Goal: Book appointment/travel/reservation

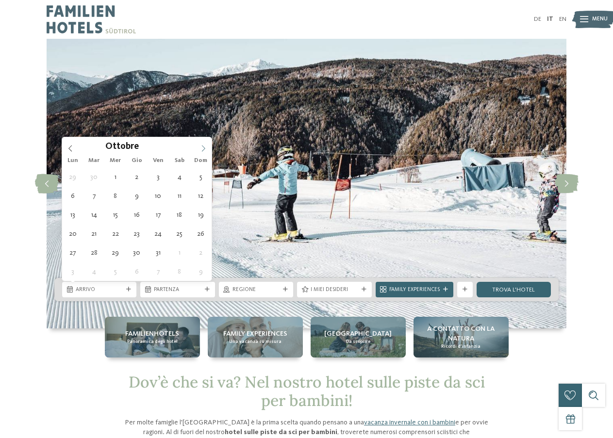
click at [206, 145] on icon at bounding box center [203, 148] width 7 height 7
click at [206, 148] on icon at bounding box center [203, 148] width 7 height 7
type input "****"
click at [205, 148] on icon at bounding box center [203, 148] width 7 height 7
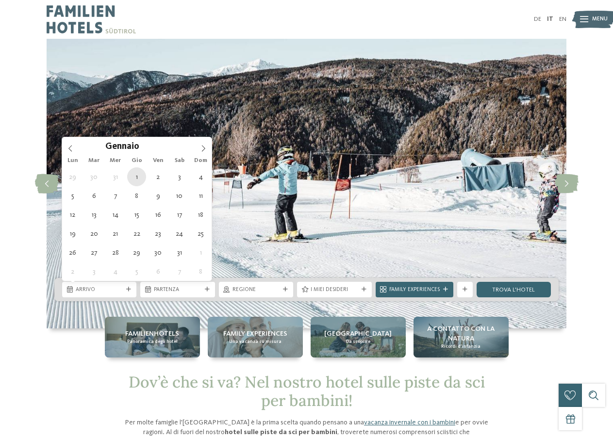
type div "01.01.2026"
type input "****"
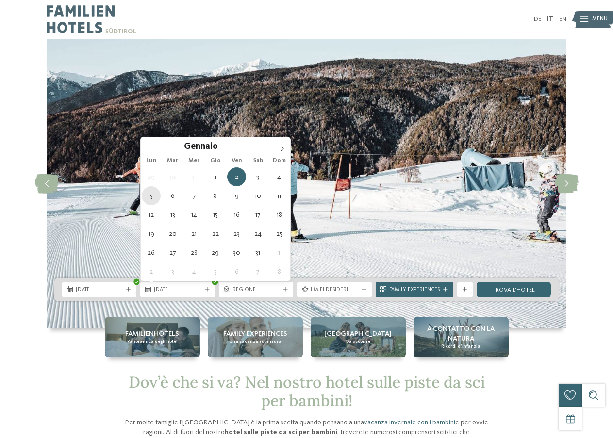
type div "05.01.2026"
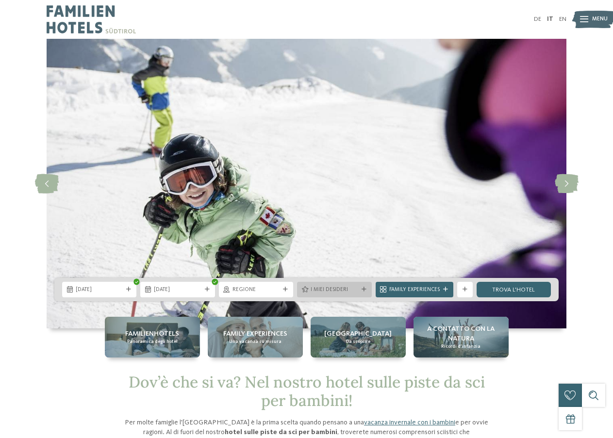
click at [361, 293] on div "I miei desideri" at bounding box center [334, 290] width 74 height 16
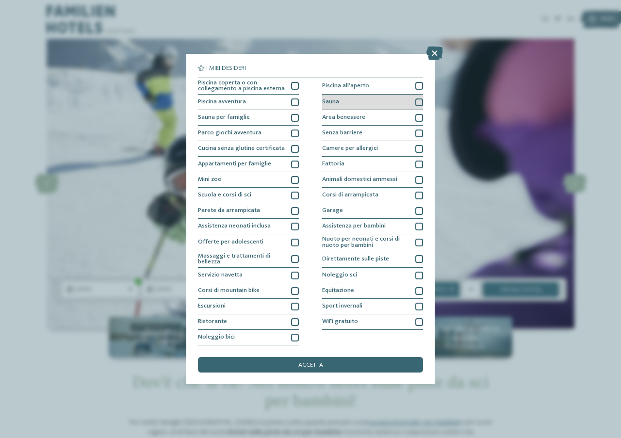
click at [373, 98] on div "Sauna" at bounding box center [372, 103] width 101 height 16
click at [368, 114] on div "Area benessere" at bounding box center [372, 118] width 101 height 16
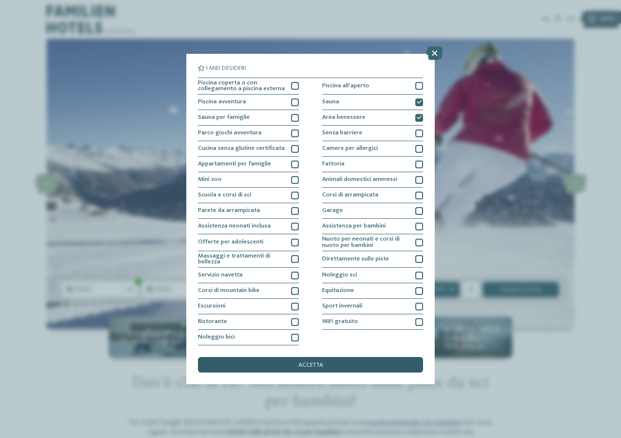
click at [335, 366] on div "accetta" at bounding box center [310, 365] width 225 height 16
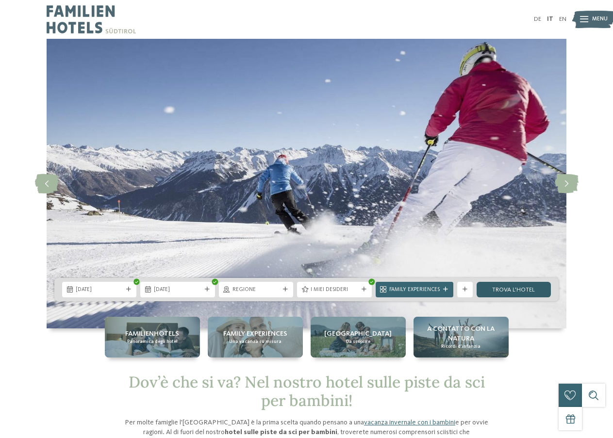
click at [496, 291] on link "trova l’hotel" at bounding box center [514, 290] width 74 height 16
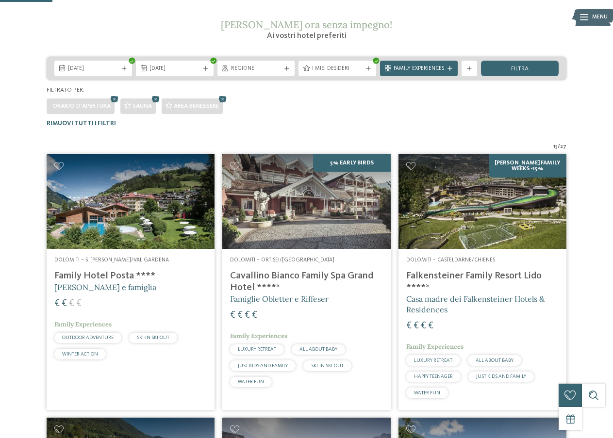
scroll to position [94, 0]
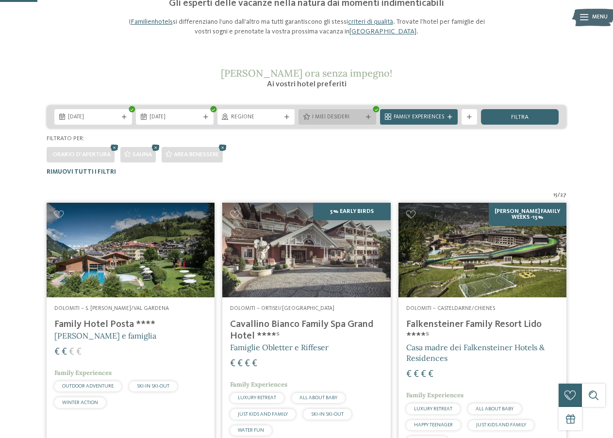
click at [364, 119] on div "I miei desideri" at bounding box center [338, 117] width 78 height 16
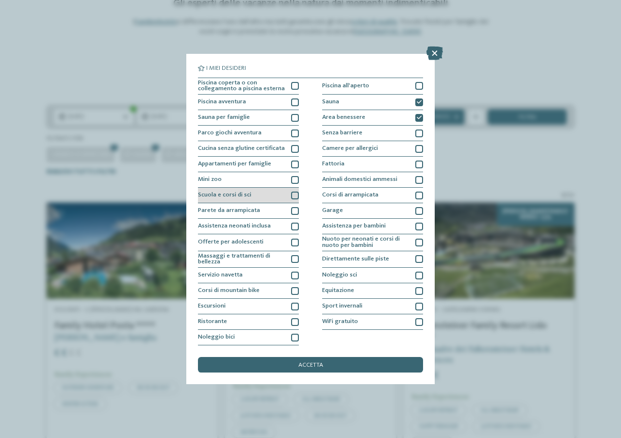
click at [233, 197] on span "Scuola e corsi di sci" at bounding box center [224, 195] width 53 height 6
click at [345, 364] on div "accetta" at bounding box center [310, 365] width 225 height 16
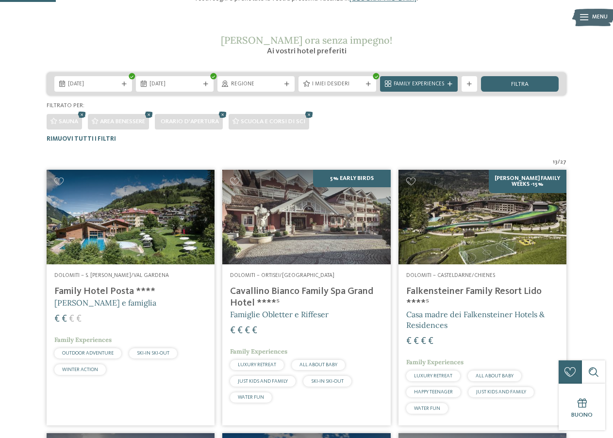
scroll to position [0, 0]
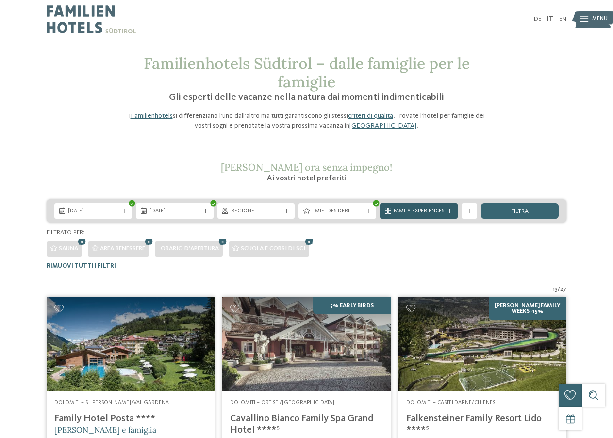
click at [430, 213] on span "Family Experiences" at bounding box center [419, 212] width 50 height 8
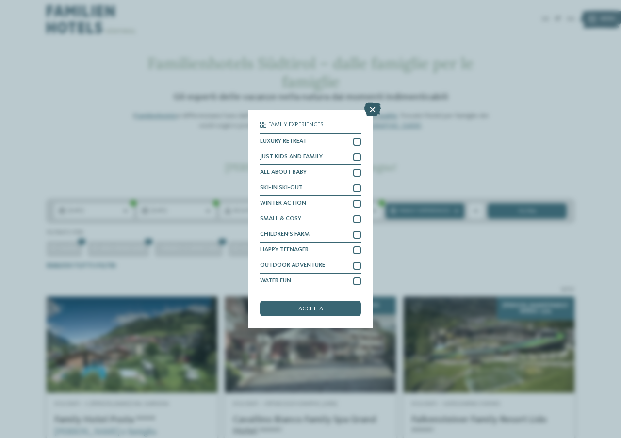
click at [376, 111] on icon at bounding box center [373, 110] width 17 height 14
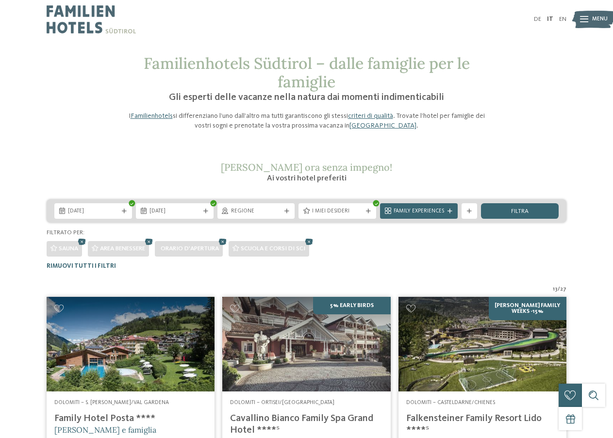
click at [349, 211] on span "I miei desideri" at bounding box center [337, 212] width 50 height 8
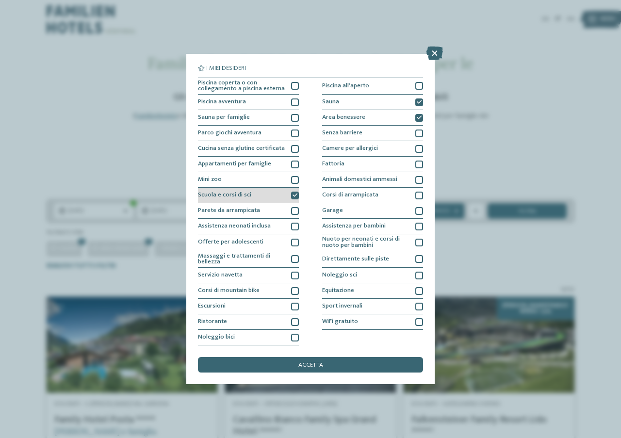
click at [276, 200] on div "Scuola e corsi di sci" at bounding box center [248, 196] width 101 height 16
click at [369, 101] on div "Sauna" at bounding box center [372, 103] width 101 height 16
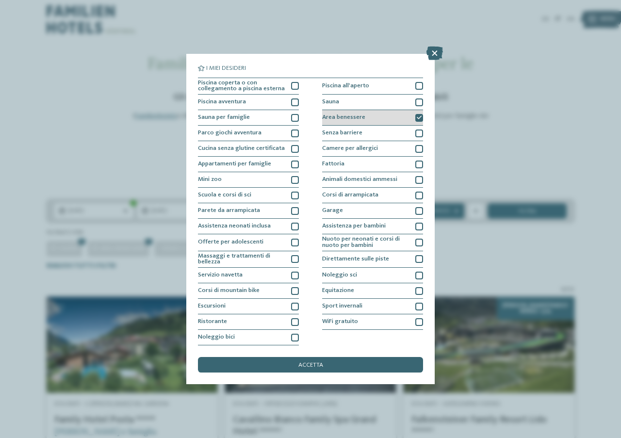
click at [361, 119] on span "Area benessere" at bounding box center [343, 118] width 43 height 6
click at [377, 105] on div "Sauna" at bounding box center [372, 103] width 101 height 16
click at [314, 363] on span "accetta" at bounding box center [311, 366] width 25 height 6
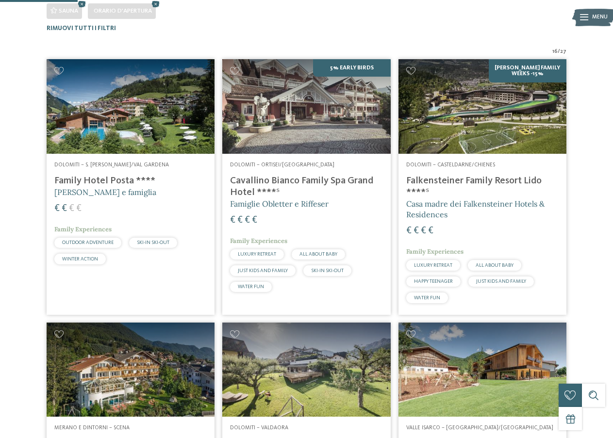
scroll to position [240, 0]
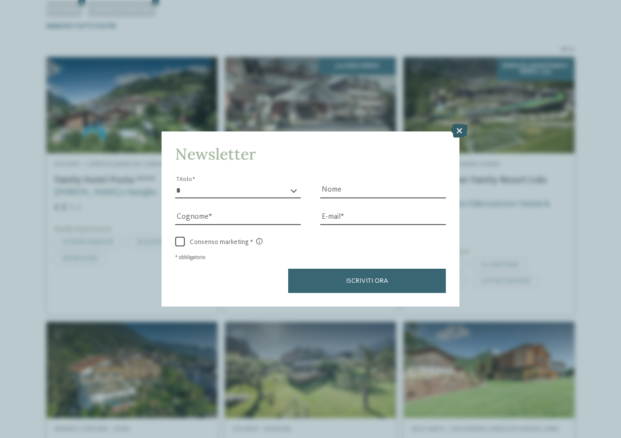
click at [456, 127] on icon at bounding box center [460, 131] width 17 height 14
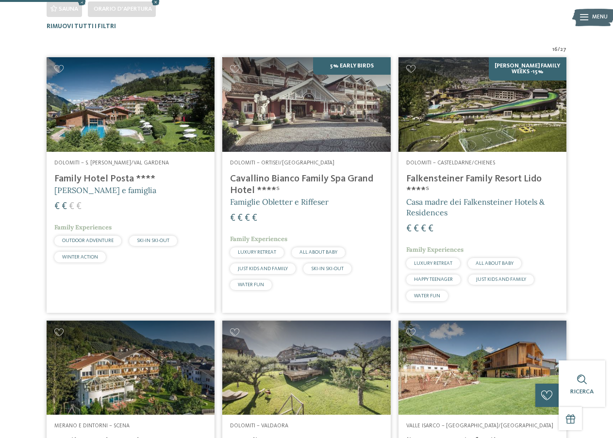
click at [91, 140] on img at bounding box center [131, 104] width 168 height 95
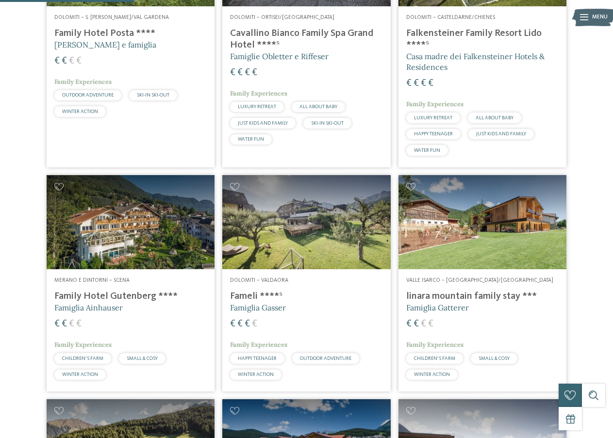
scroll to position [434, 0]
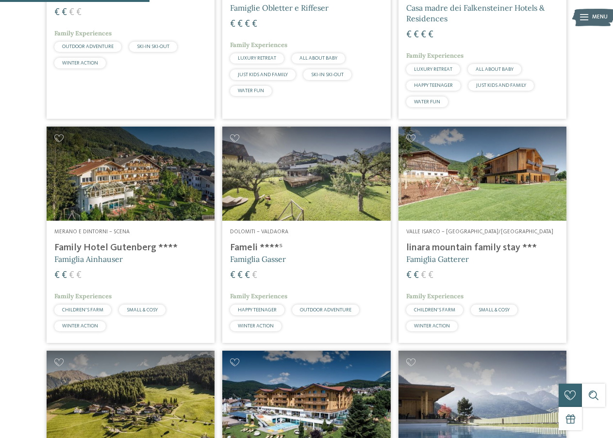
click at [269, 199] on img at bounding box center [306, 174] width 168 height 95
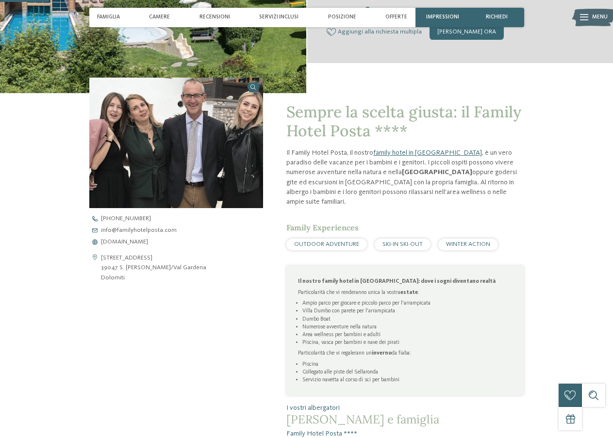
scroll to position [243, 0]
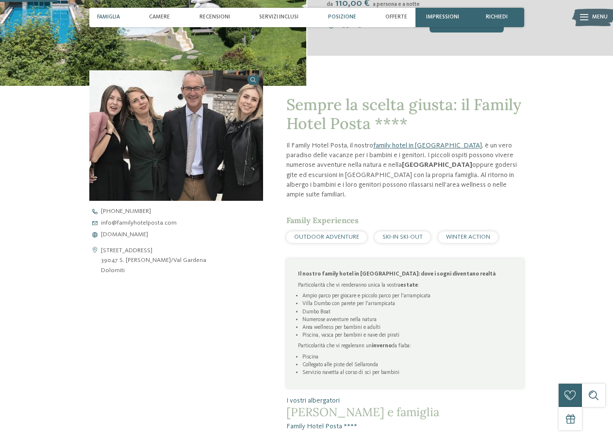
click at [342, 16] on span "Posizione" at bounding box center [342, 17] width 28 height 6
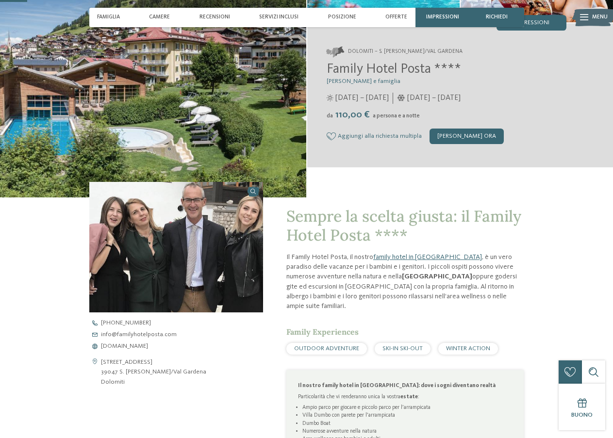
scroll to position [0, 0]
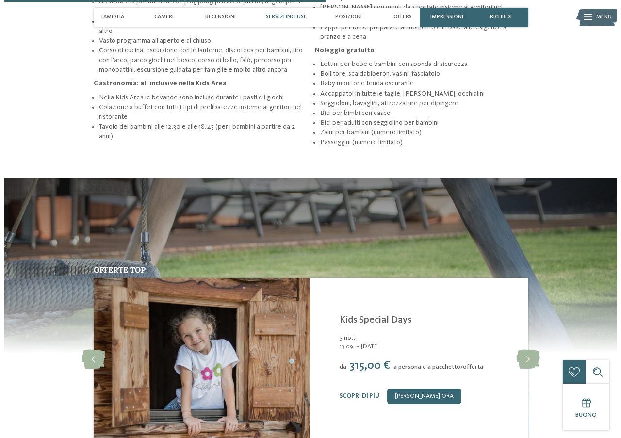
scroll to position [1311, 0]
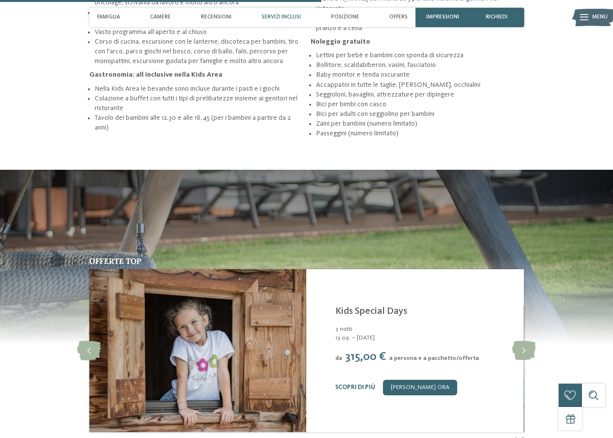
click at [349, 385] on link "Scopri di più" at bounding box center [356, 388] width 40 height 6
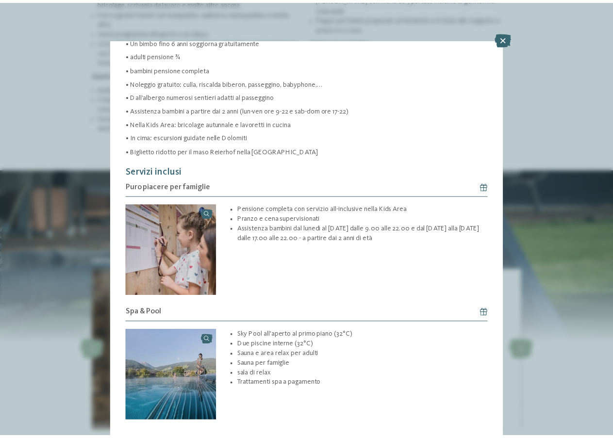
scroll to position [263, 0]
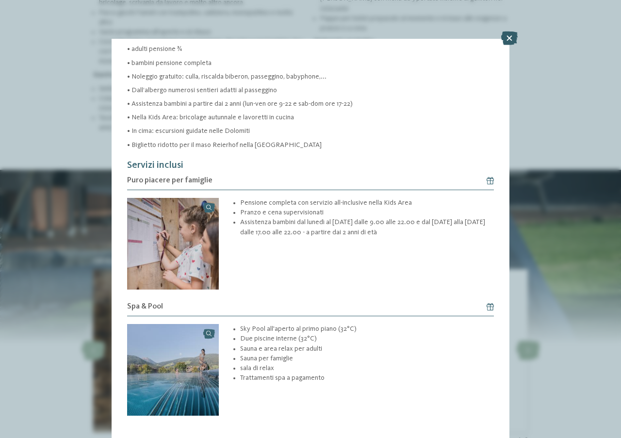
click at [508, 39] on icon at bounding box center [510, 39] width 17 height 14
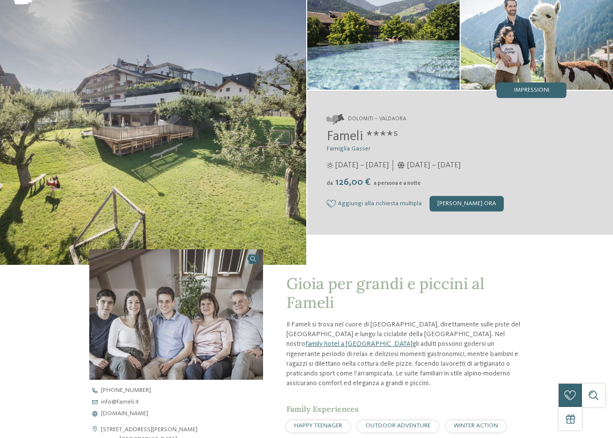
scroll to position [146, 0]
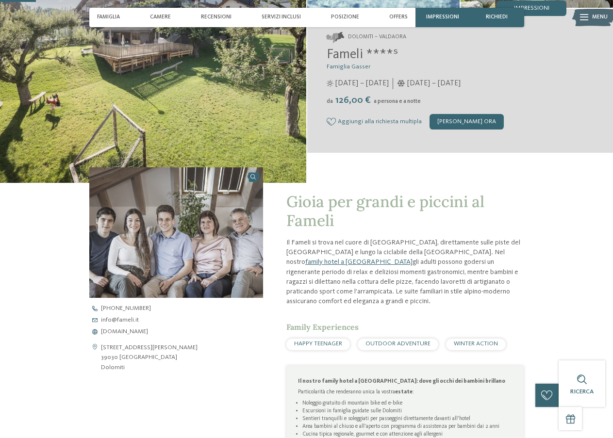
click at [470, 343] on span "WINTER ACTION" at bounding box center [476, 344] width 44 height 6
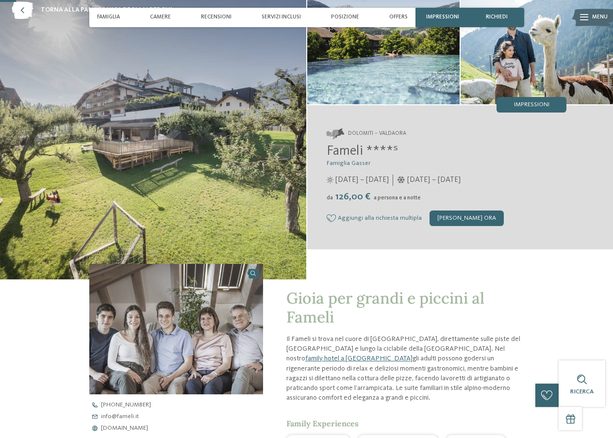
scroll to position [49, 0]
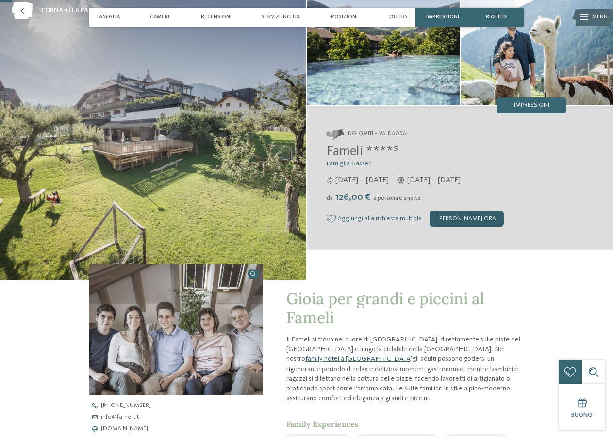
click at [449, 216] on div "[PERSON_NAME] ora" at bounding box center [467, 219] width 74 height 16
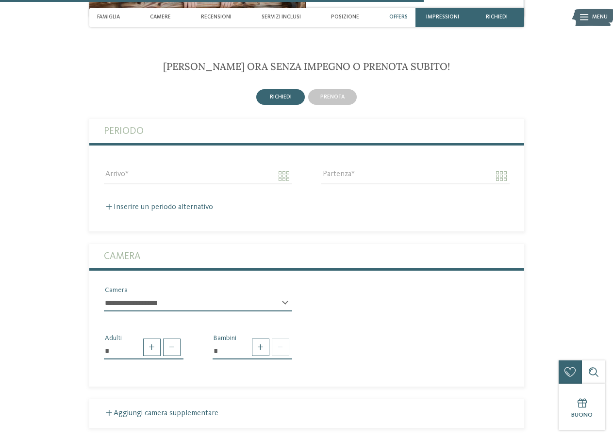
scroll to position [1728, 0]
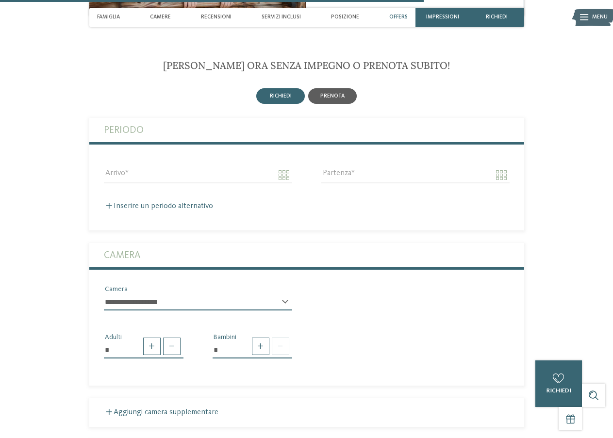
click at [334, 93] on span "prenota" at bounding box center [332, 96] width 24 height 6
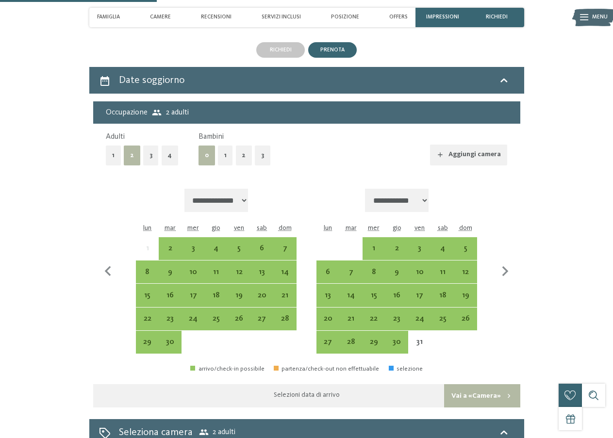
scroll to position [1776, 0]
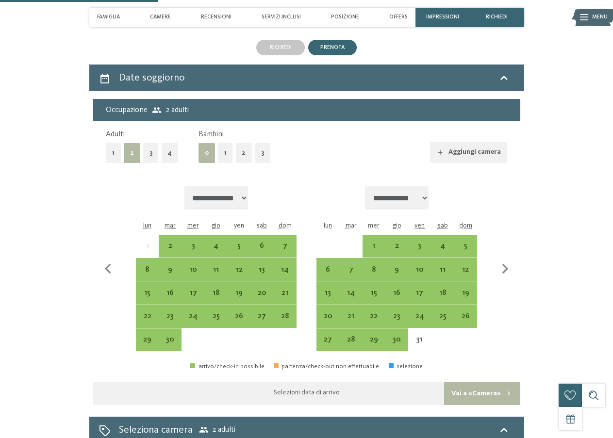
click at [428, 192] on select "**********" at bounding box center [397, 197] width 64 height 23
click at [249, 192] on select "**********" at bounding box center [217, 197] width 64 height 23
select select "**********"
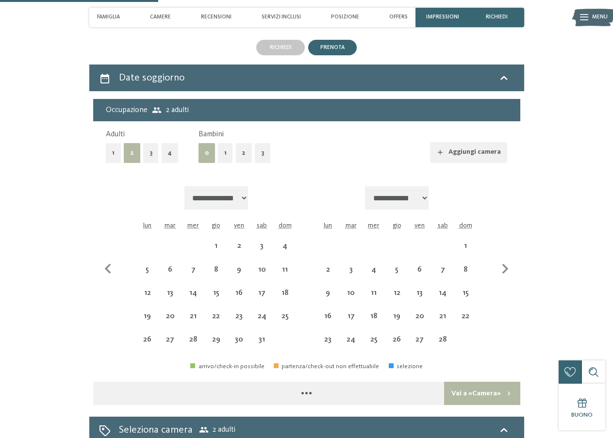
select select "**********"
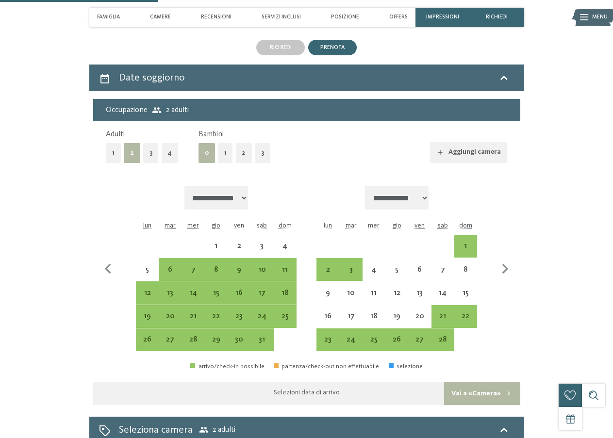
click at [237, 147] on button "2" at bounding box center [244, 153] width 17 height 20
select select "**********"
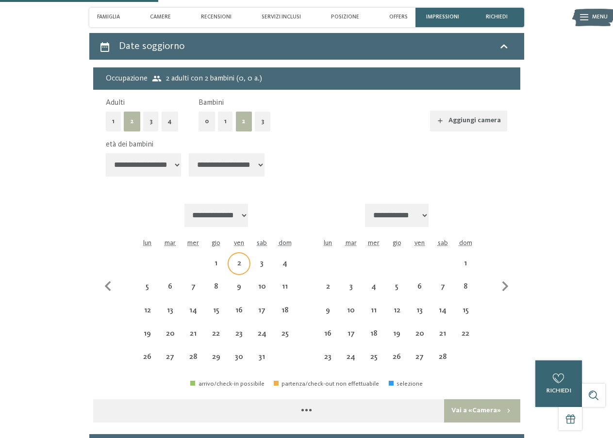
select select "**********"
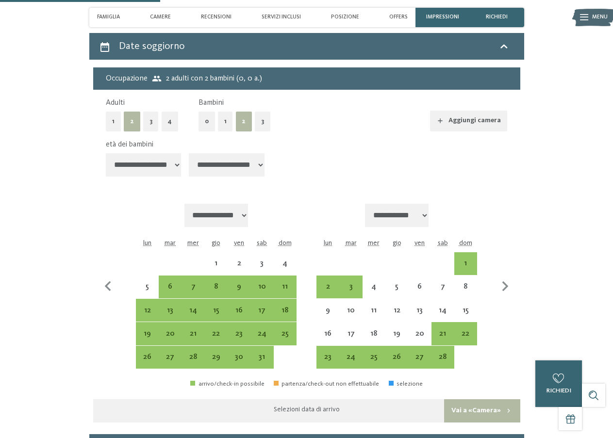
scroll to position [1825, 0]
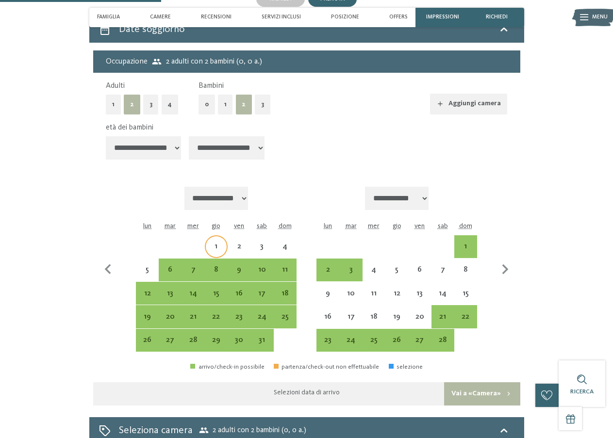
click at [221, 243] on div "1" at bounding box center [216, 253] width 21 height 21
select select "**********"
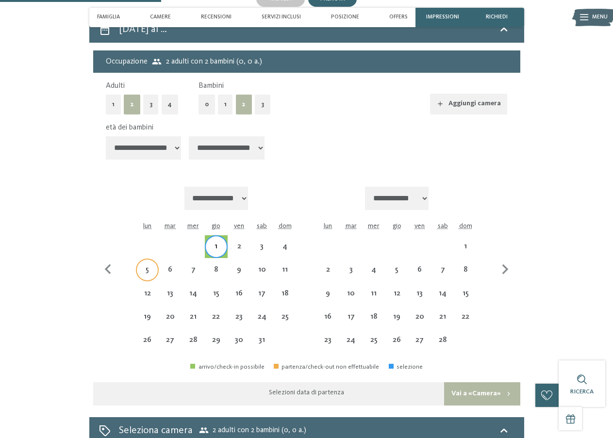
click at [149, 266] on div "5" at bounding box center [147, 276] width 21 height 21
select select "**********"
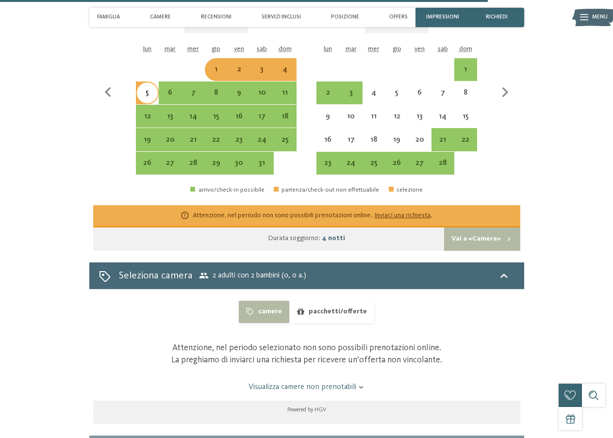
scroll to position [2019, 0]
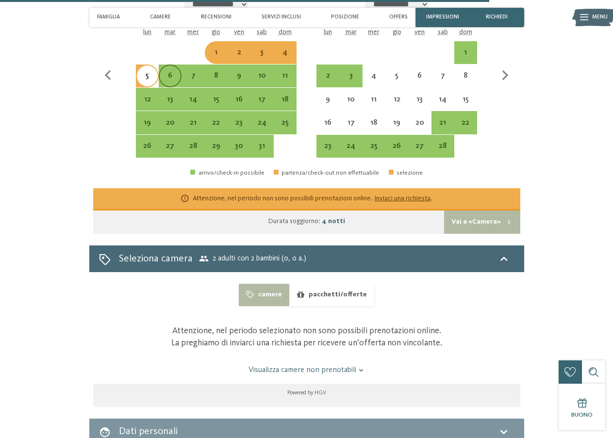
click at [160, 66] on div "6" at bounding box center [170, 76] width 21 height 21
select select "**********"
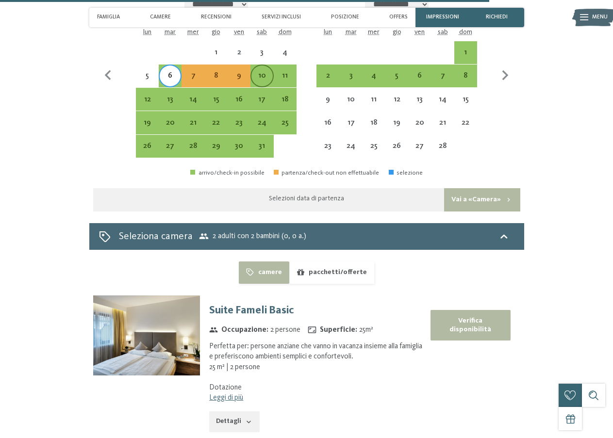
click at [265, 72] on div "10" at bounding box center [262, 82] width 21 height 21
select select "**********"
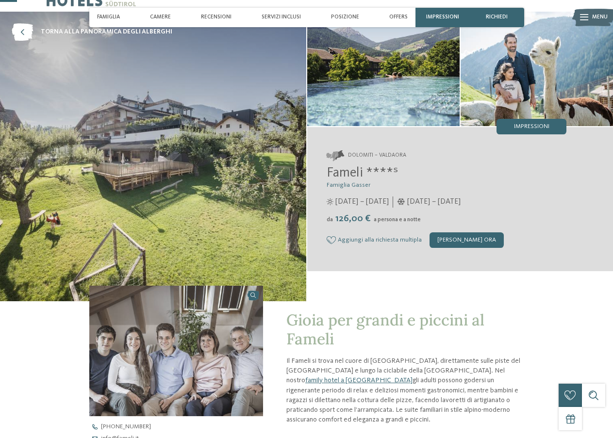
scroll to position [0, 0]
